Goal: Information Seeking & Learning: Learn about a topic

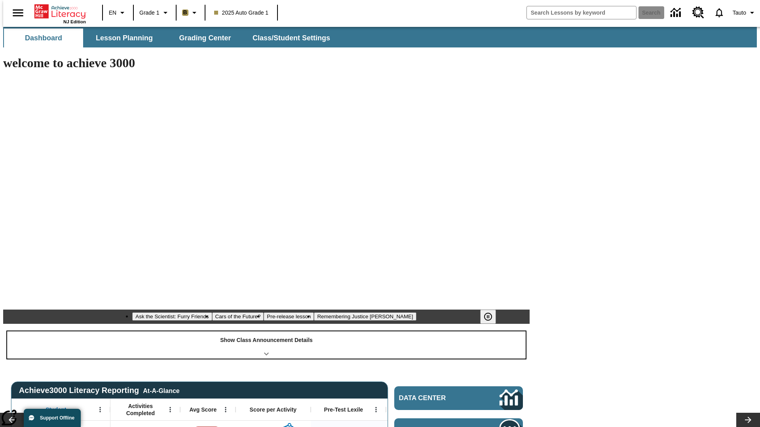
click at [266, 332] on div "Show Class Announcement Details" at bounding box center [266, 345] width 518 height 27
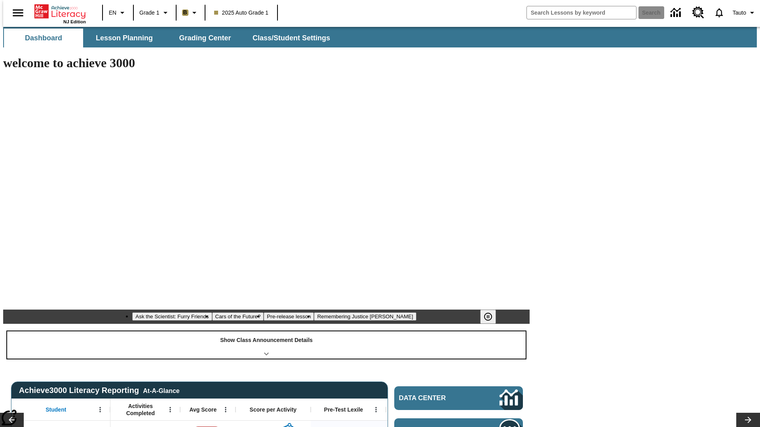
click at [266, 332] on div "Show Class Announcement Details" at bounding box center [266, 345] width 518 height 27
